Goal: Check status: Check status

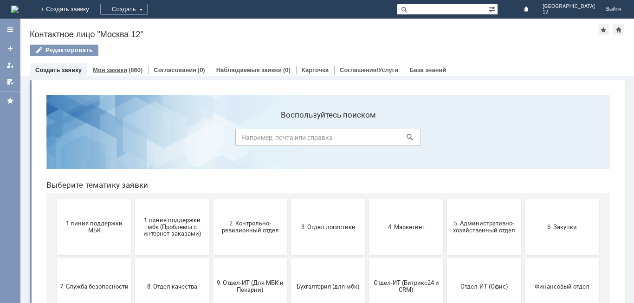
click at [116, 66] on link "Мои заявки" at bounding box center [110, 69] width 34 height 7
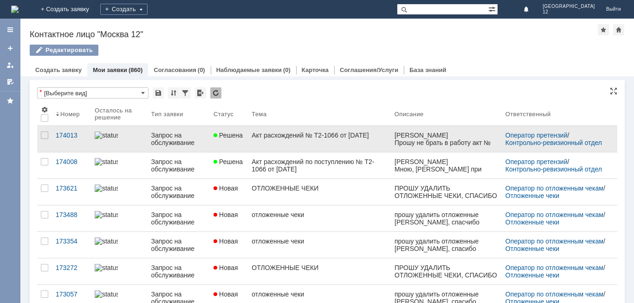
click at [298, 149] on link "Акт расхождений № Т2-1066 от [DATE]" at bounding box center [319, 139] width 143 height 26
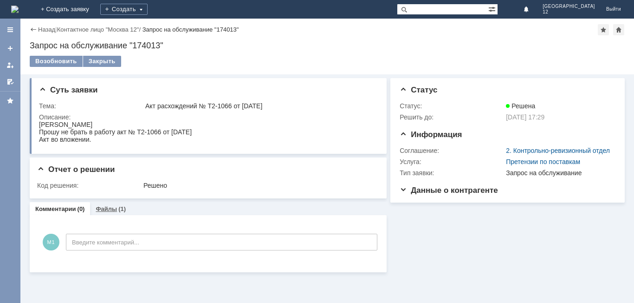
click at [100, 212] on link "Файлы" at bounding box center [106, 208] width 21 height 7
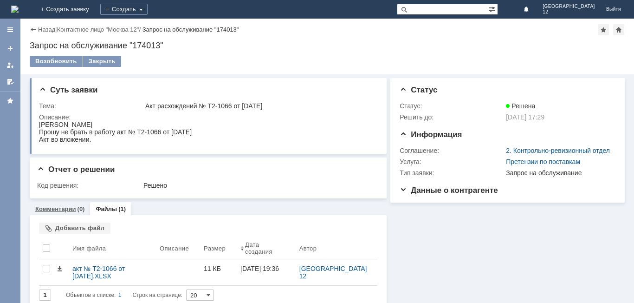
click at [58, 207] on link "Комментарии" at bounding box center [55, 208] width 41 height 7
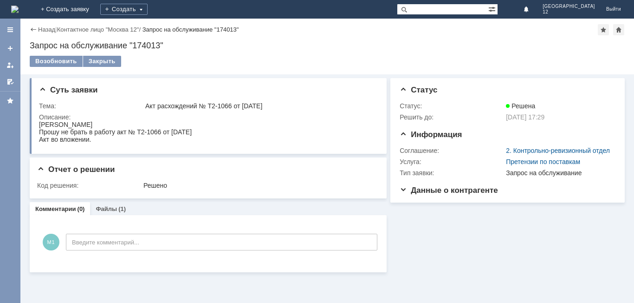
click at [36, 32] on div "Назад" at bounding box center [43, 29] width 26 height 7
